Goal: Task Accomplishment & Management: Manage account settings

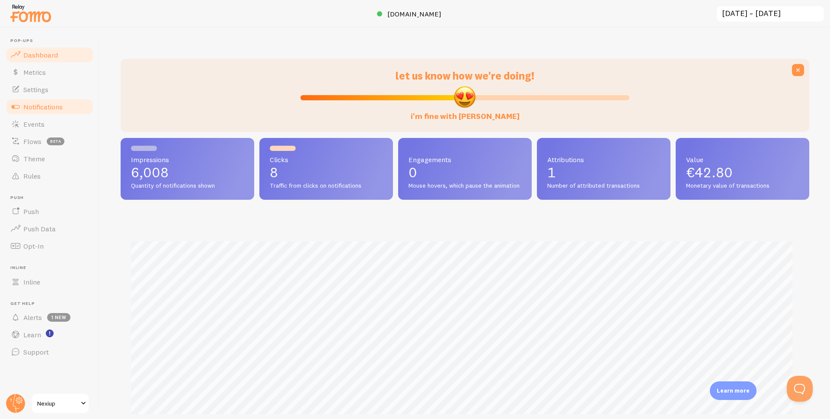
click at [46, 107] on span "Notifications" at bounding box center [42, 106] width 39 height 9
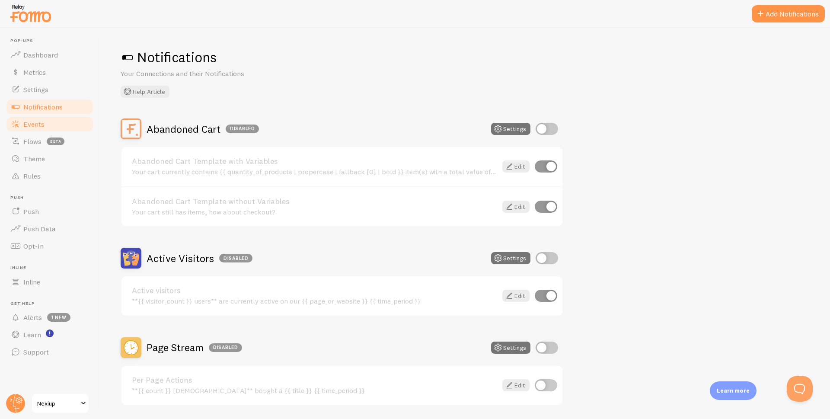
click at [35, 125] on span "Events" at bounding box center [33, 124] width 21 height 9
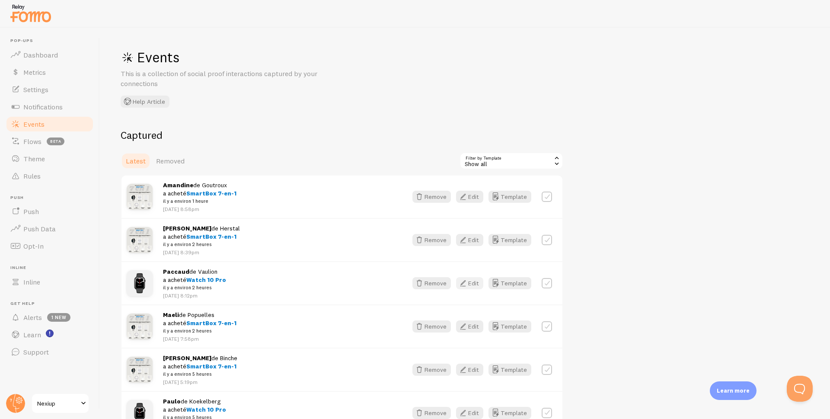
click at [468, 285] on icon "button" at bounding box center [463, 283] width 10 height 10
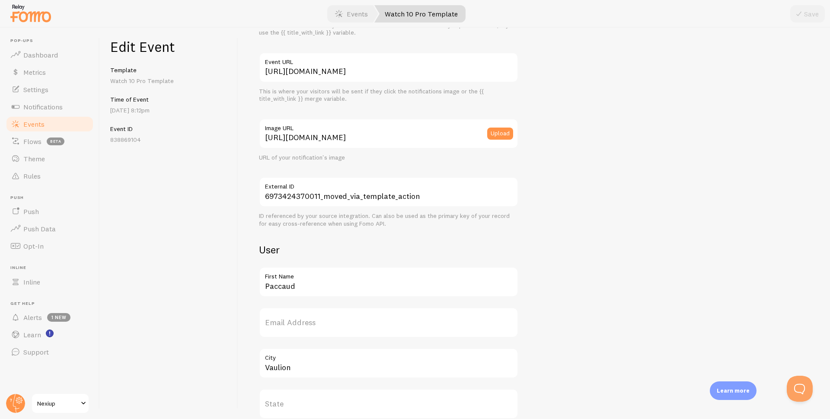
scroll to position [86, 0]
drag, startPoint x: 319, startPoint y: 287, endPoint x: 224, endPoint y: 294, distance: 94.9
click at [224, 294] on div "Edit Event Template Watch 10 Pro Template Time of Event Aug 30th @ 8:12pm Event…" at bounding box center [465, 223] width 730 height 391
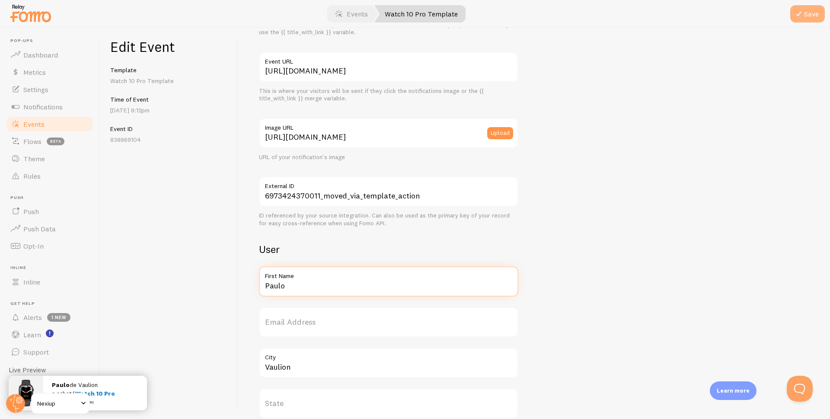
type input "Paulo"
click at [808, 14] on button "Save" at bounding box center [807, 13] width 35 height 17
click at [27, 126] on span "Events" at bounding box center [33, 124] width 21 height 9
